Goal: Information Seeking & Learning: Learn about a topic

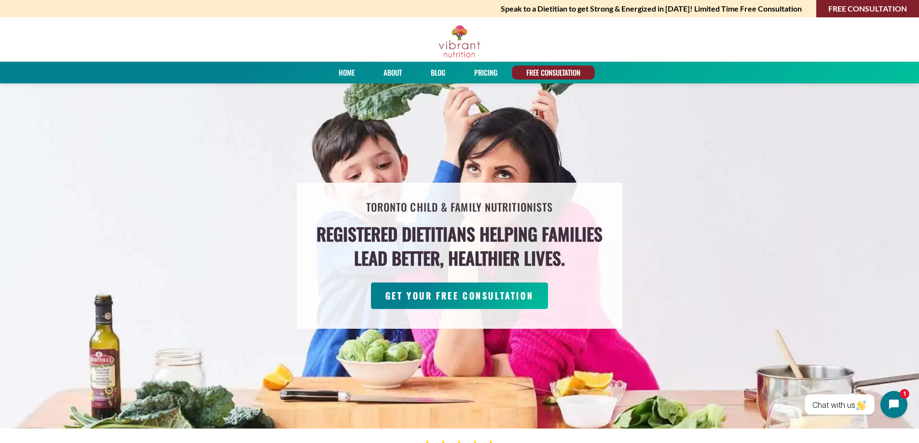
click at [468, 43] on img at bounding box center [459, 42] width 43 height 34
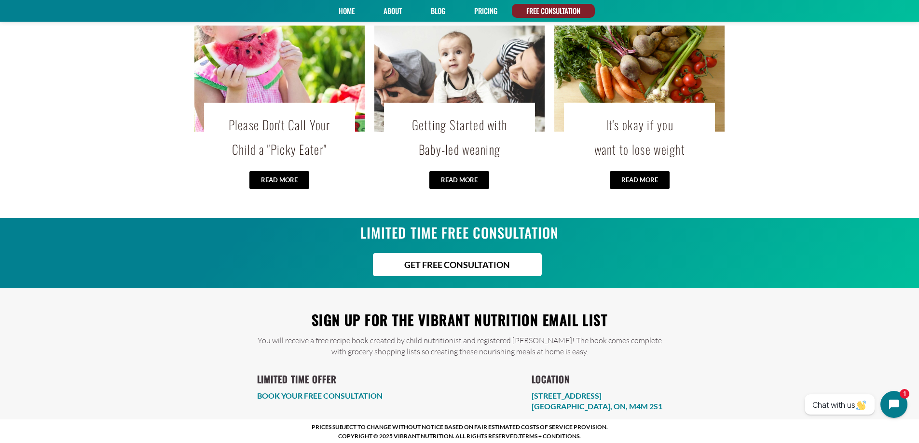
scroll to position [2003, 0]
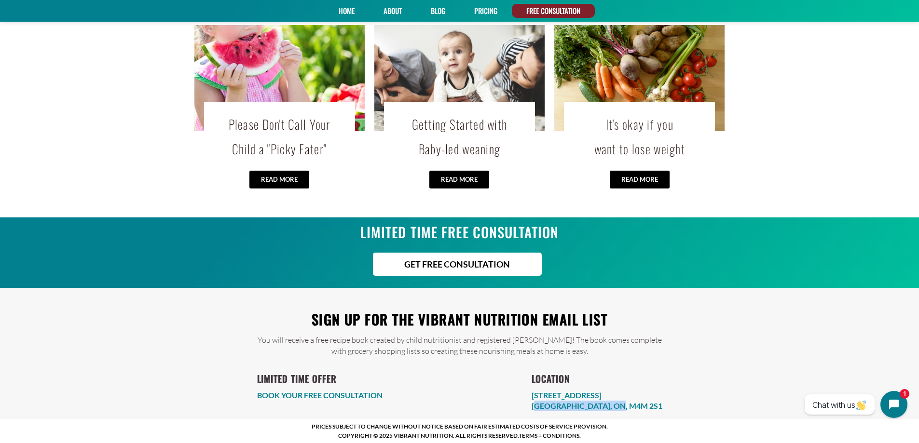
drag, startPoint x: 668, startPoint y: 410, endPoint x: 576, endPoint y: 407, distance: 92.2
click at [576, 407] on div "LIMITED TIME OFFER BOOK YOUR FREE CONSULTATION LOCATION [STREET_ADDRESS]" at bounding box center [459, 384] width 425 height 55
copy link "[GEOGRAPHIC_DATA], ON, M4M 2S1"
click at [742, 308] on div "Sign up for the Vibrant Nutrition email list You will receive a free recipe boo…" at bounding box center [459, 350] width 827 height 124
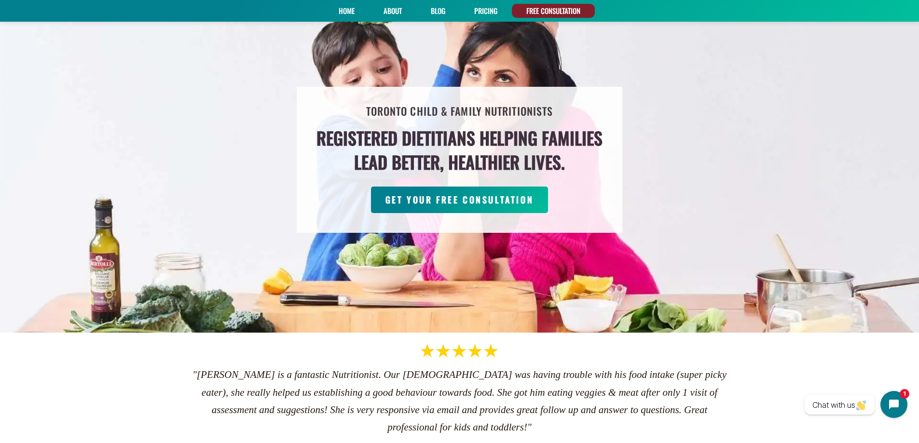
scroll to position [0, 0]
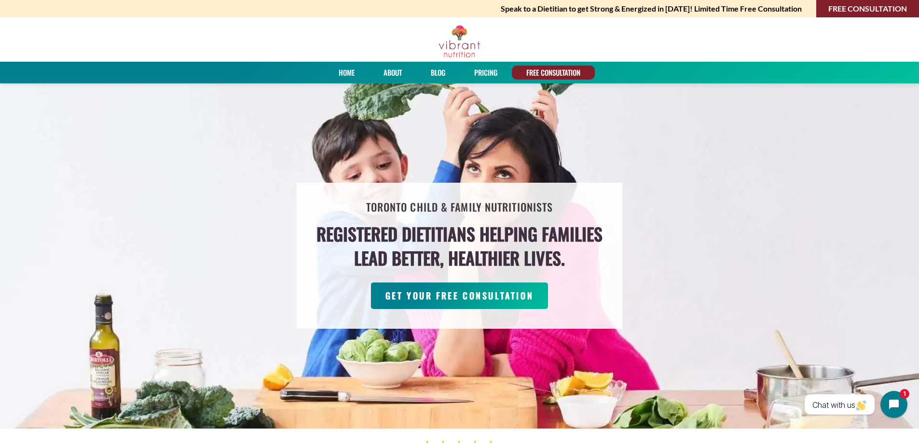
click at [535, 71] on link "FREE CONSULTATION" at bounding box center [553, 73] width 61 height 14
click at [390, 69] on link "About" at bounding box center [392, 73] width 25 height 14
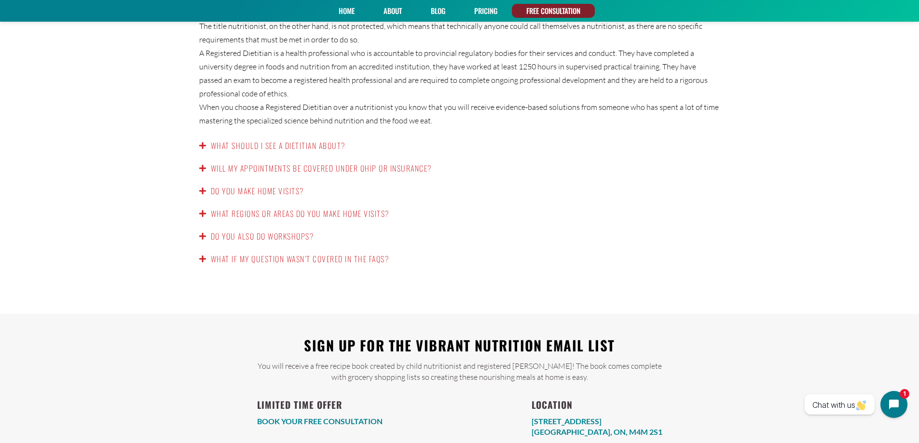
scroll to position [1632, 0]
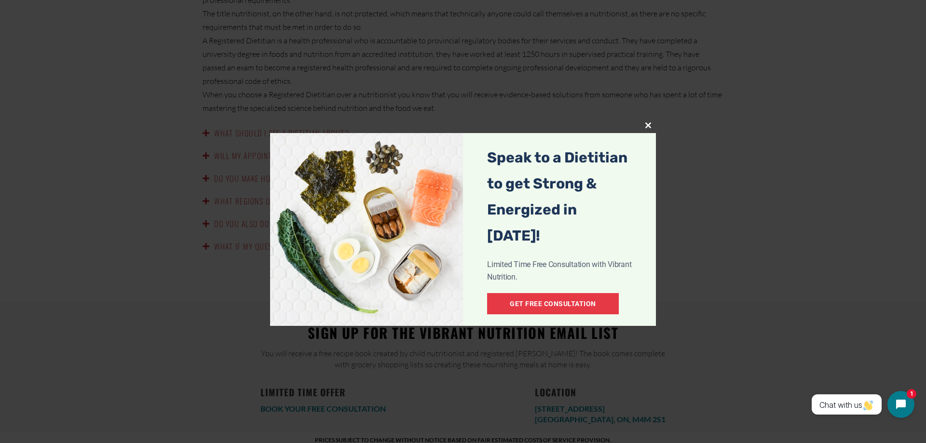
click at [652, 123] on span "popup" at bounding box center [648, 126] width 15 height 6
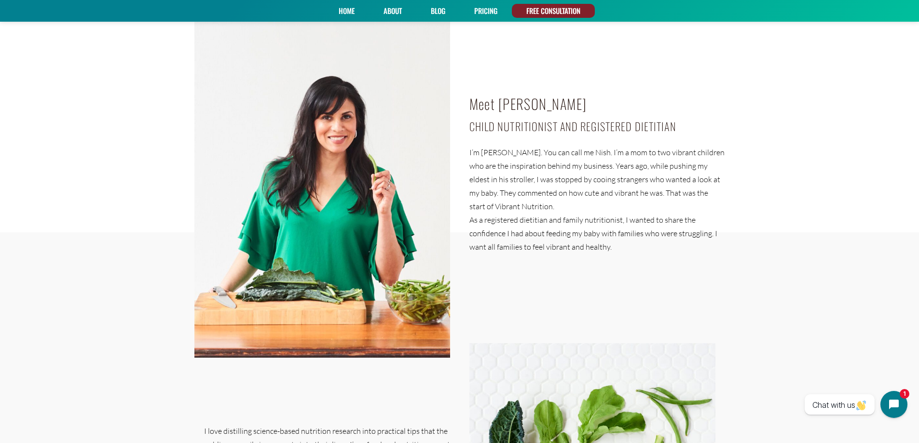
scroll to position [0, 0]
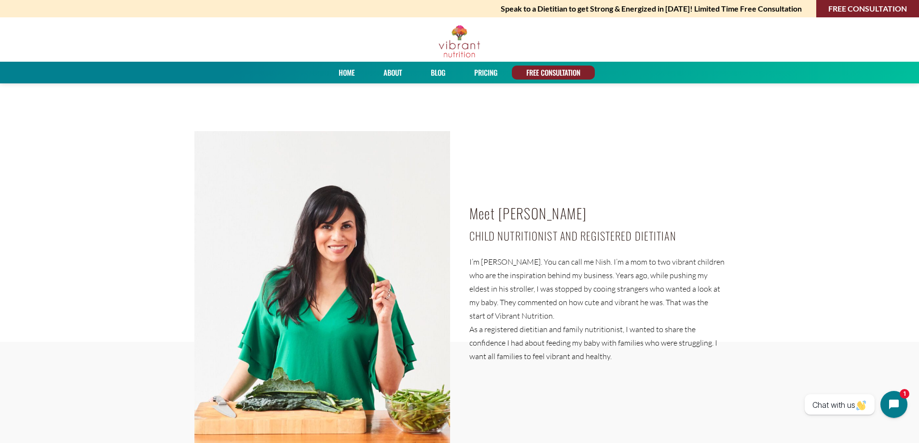
click at [491, 71] on link "PRICING" at bounding box center [486, 73] width 30 height 14
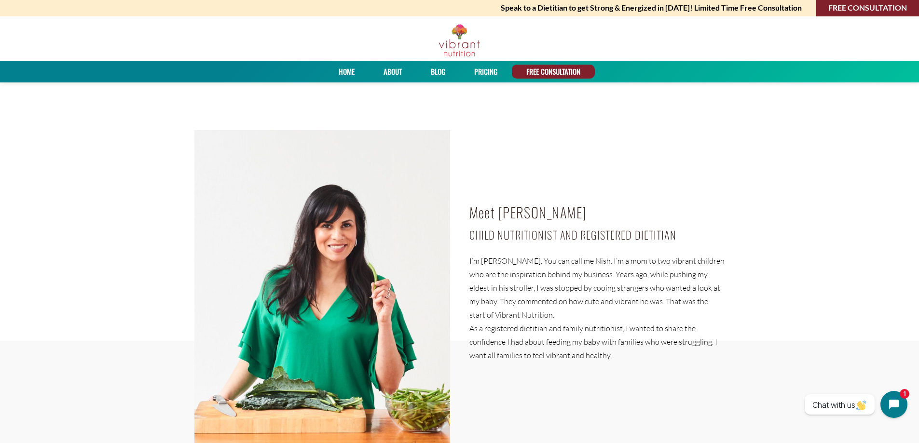
scroll to position [1, 0]
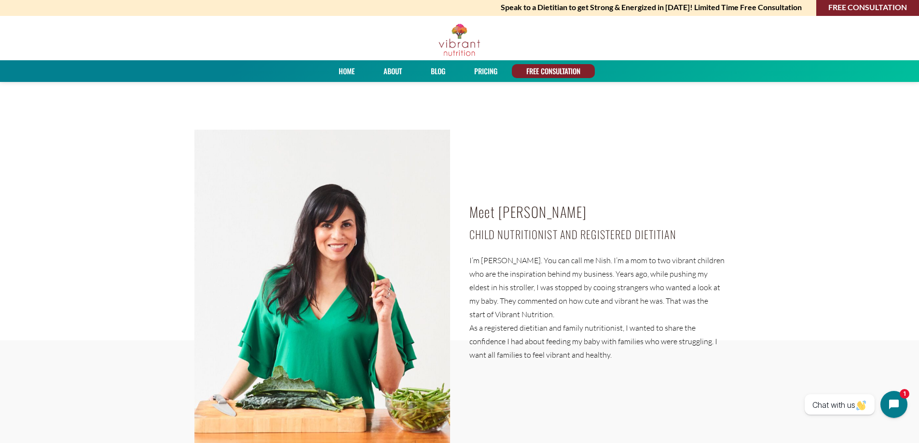
click at [554, 242] on h4 "Child Nutritionist and Registered Dietitian" at bounding box center [597, 234] width 256 height 19
